Goal: Information Seeking & Learning: Understand process/instructions

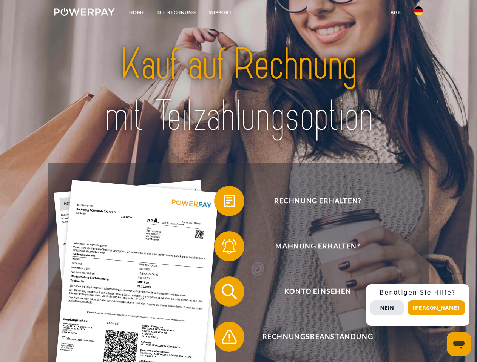
click at [84, 13] on img at bounding box center [84, 12] width 61 height 8
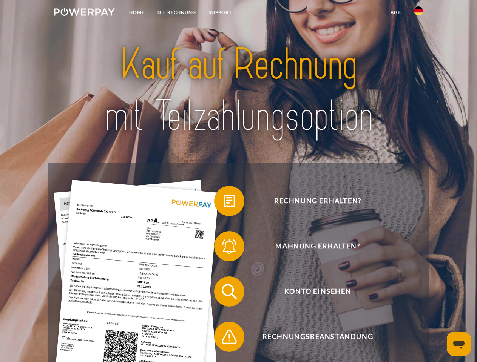
click at [418, 13] on img at bounding box center [418, 10] width 9 height 9
click at [395, 12] on link "agb" at bounding box center [395, 13] width 23 height 14
click at [223, 203] on span at bounding box center [218, 201] width 38 height 38
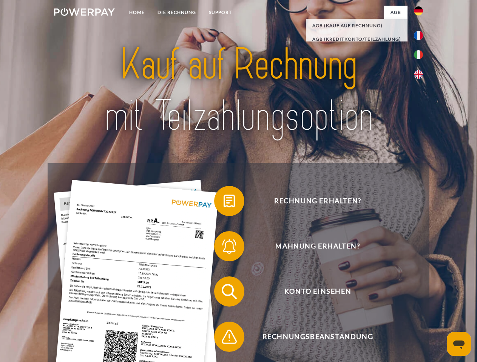
click at [223, 248] on span at bounding box center [218, 247] width 38 height 38
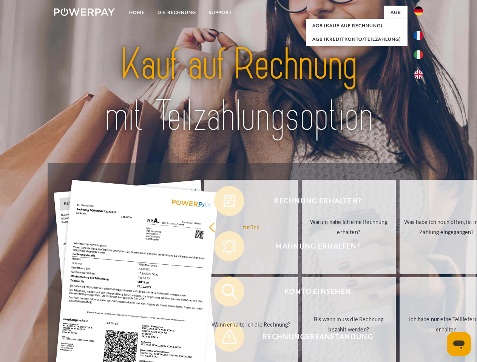
click at [301, 293] on link "Bis wann muss die Rechnung bezahlt werden?" at bounding box center [348, 324] width 94 height 94
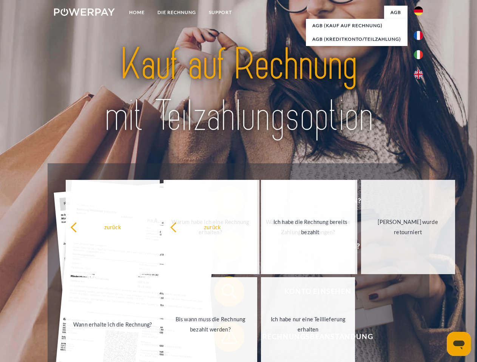
click at [223, 338] on span at bounding box center [218, 337] width 38 height 38
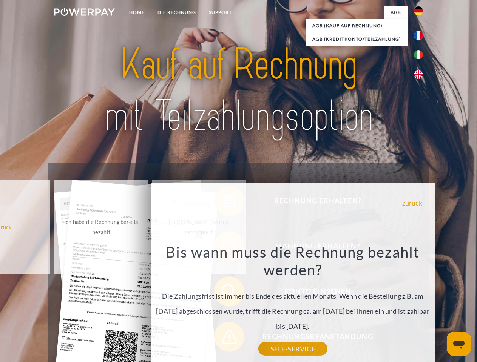
click at [420, 305] on div "Rechnung erhalten? Mahnung erhalten? Konto einsehen" at bounding box center [238, 314] width 381 height 302
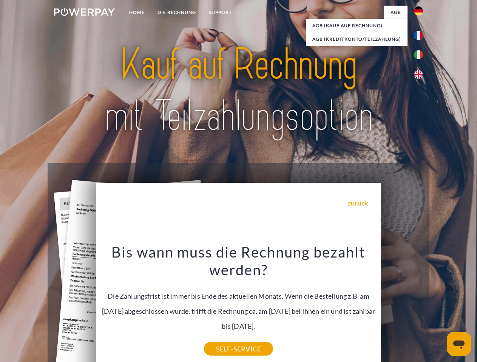
click at [401, 307] on span "Konto einsehen" at bounding box center [317, 292] width 185 height 30
click at [438, 308] on header "Home DIE RECHNUNG SUPPORT" at bounding box center [238, 260] width 477 height 521
